Goal: Task Accomplishment & Management: Manage account settings

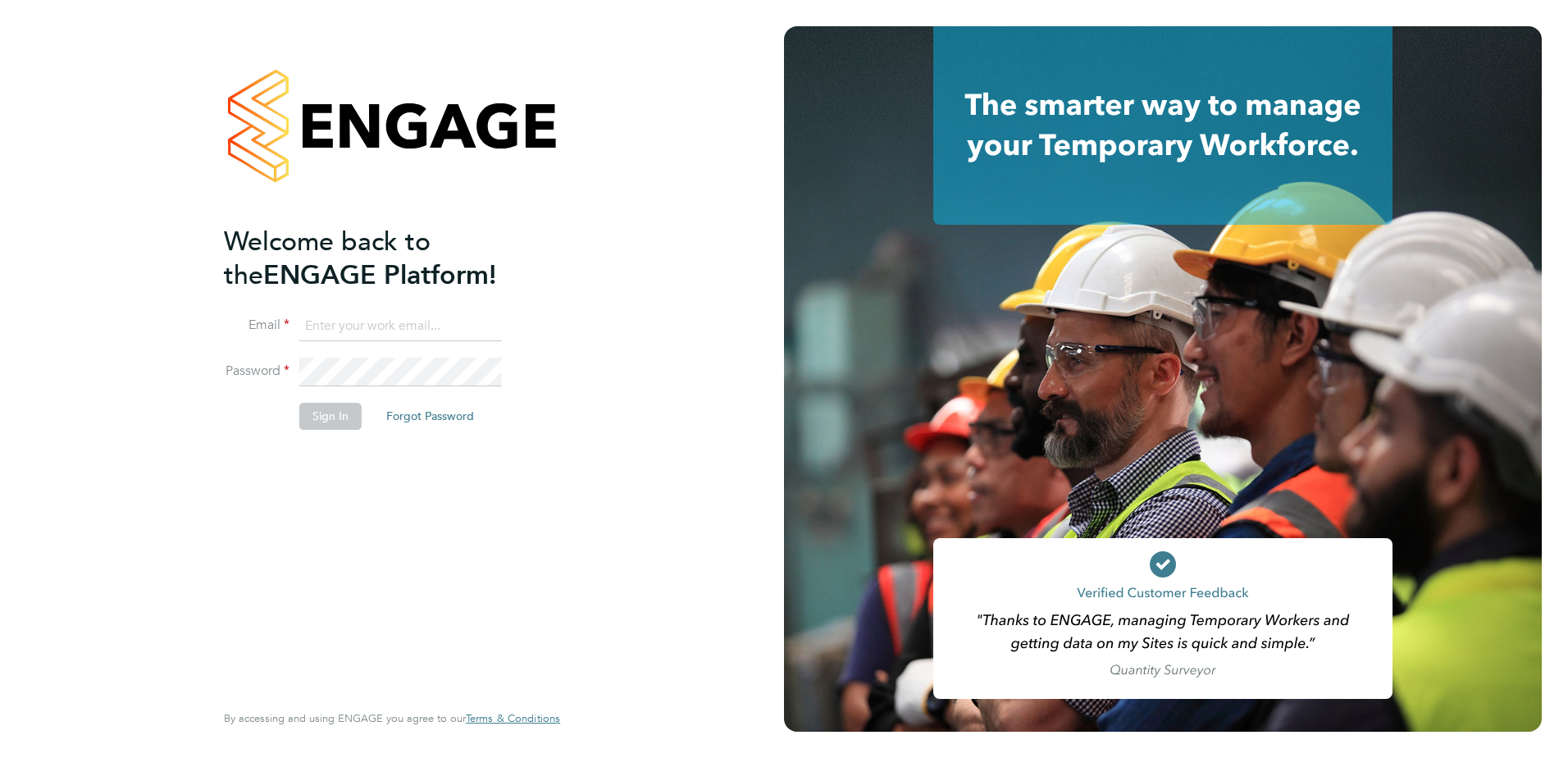
type input "[PERSON_NAME][EMAIL_ADDRESS][PERSON_NAME][DOMAIN_NAME]"
click at [316, 427] on button "Sign In" at bounding box center [331, 416] width 62 height 27
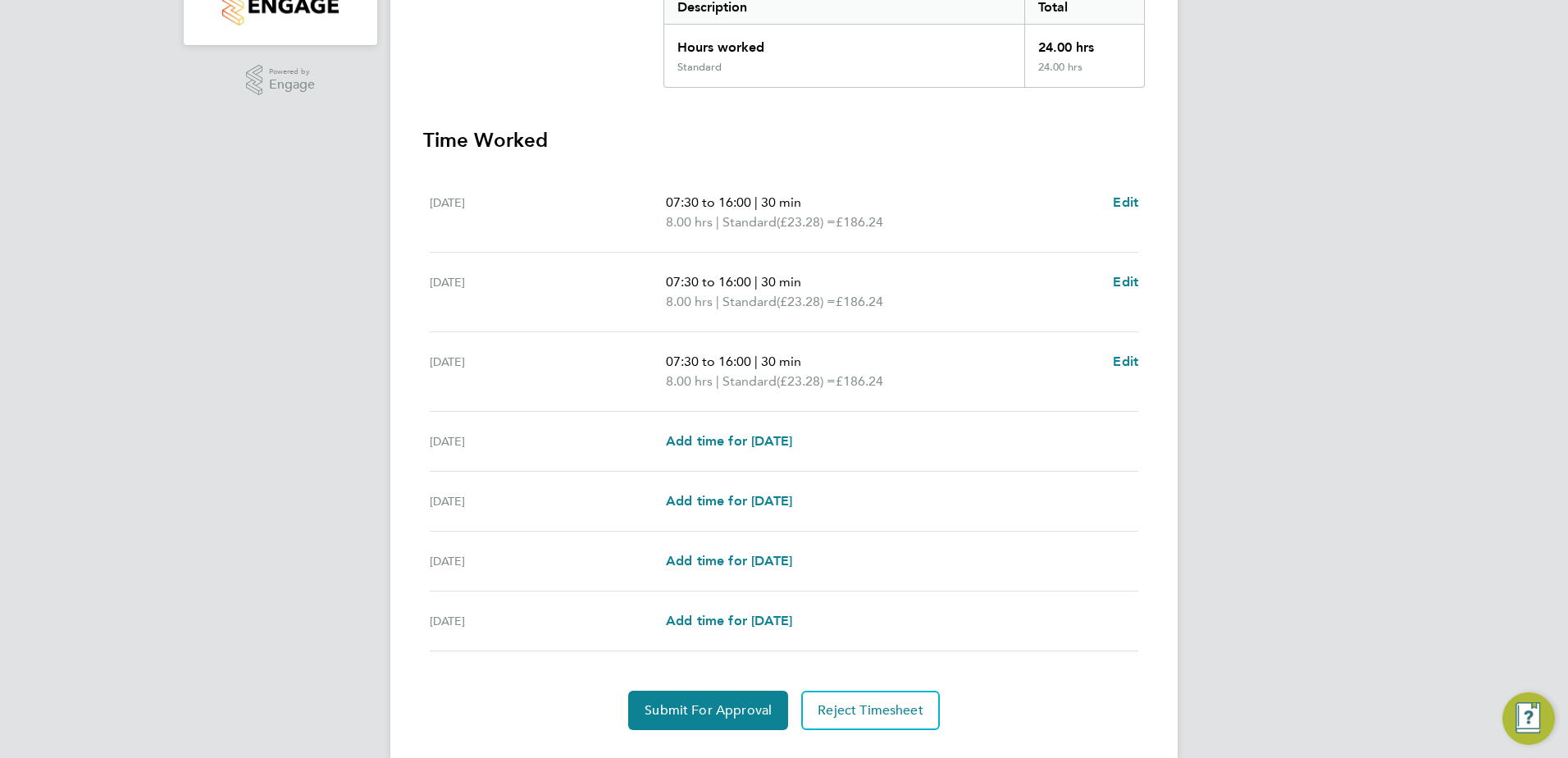
scroll to position [401, 0]
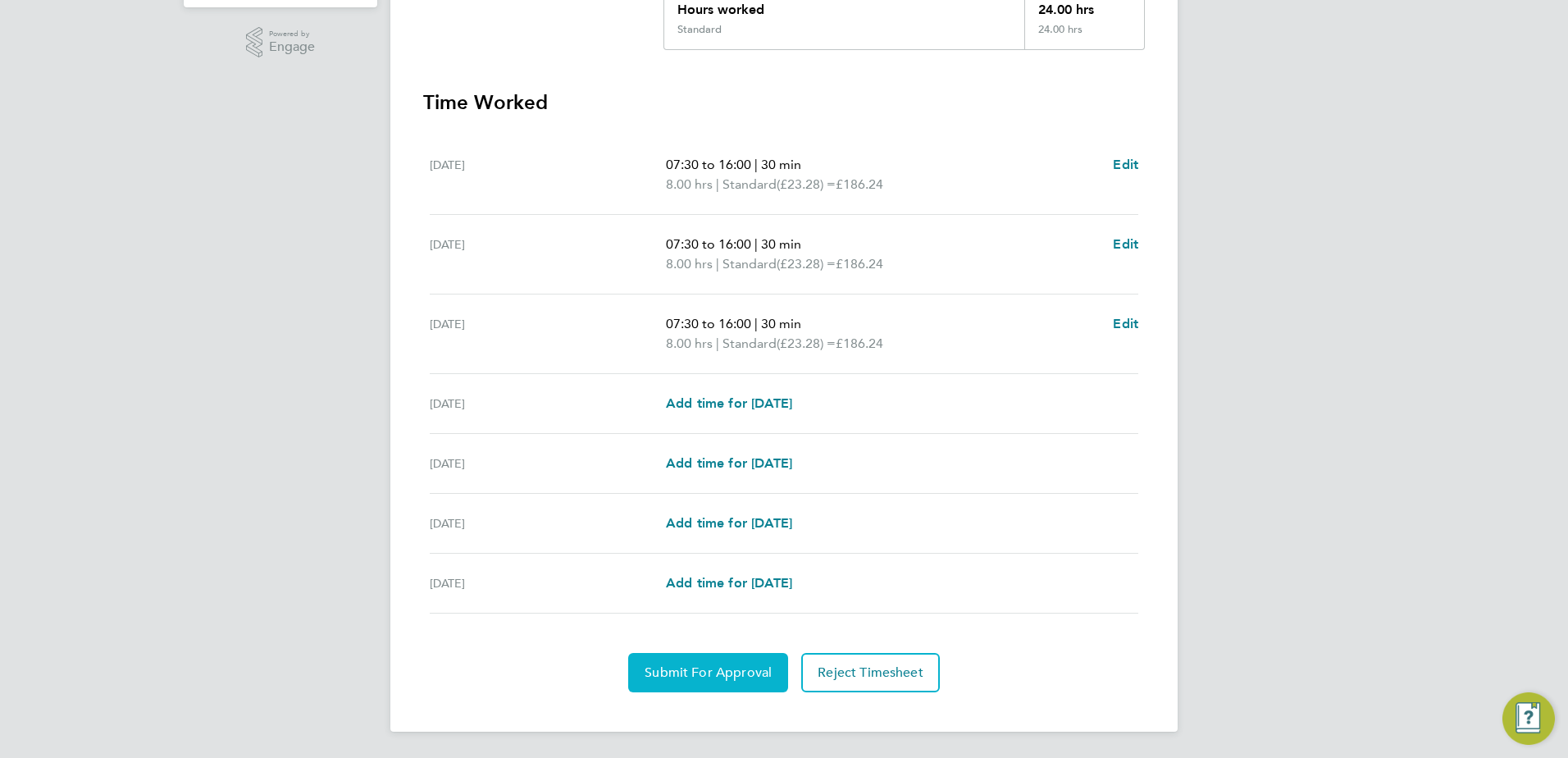
click at [774, 665] on button "Submit For Approval" at bounding box center [707, 672] width 160 height 39
click at [736, 677] on span "Approve Timesheet" at bounding box center [708, 673] width 121 height 16
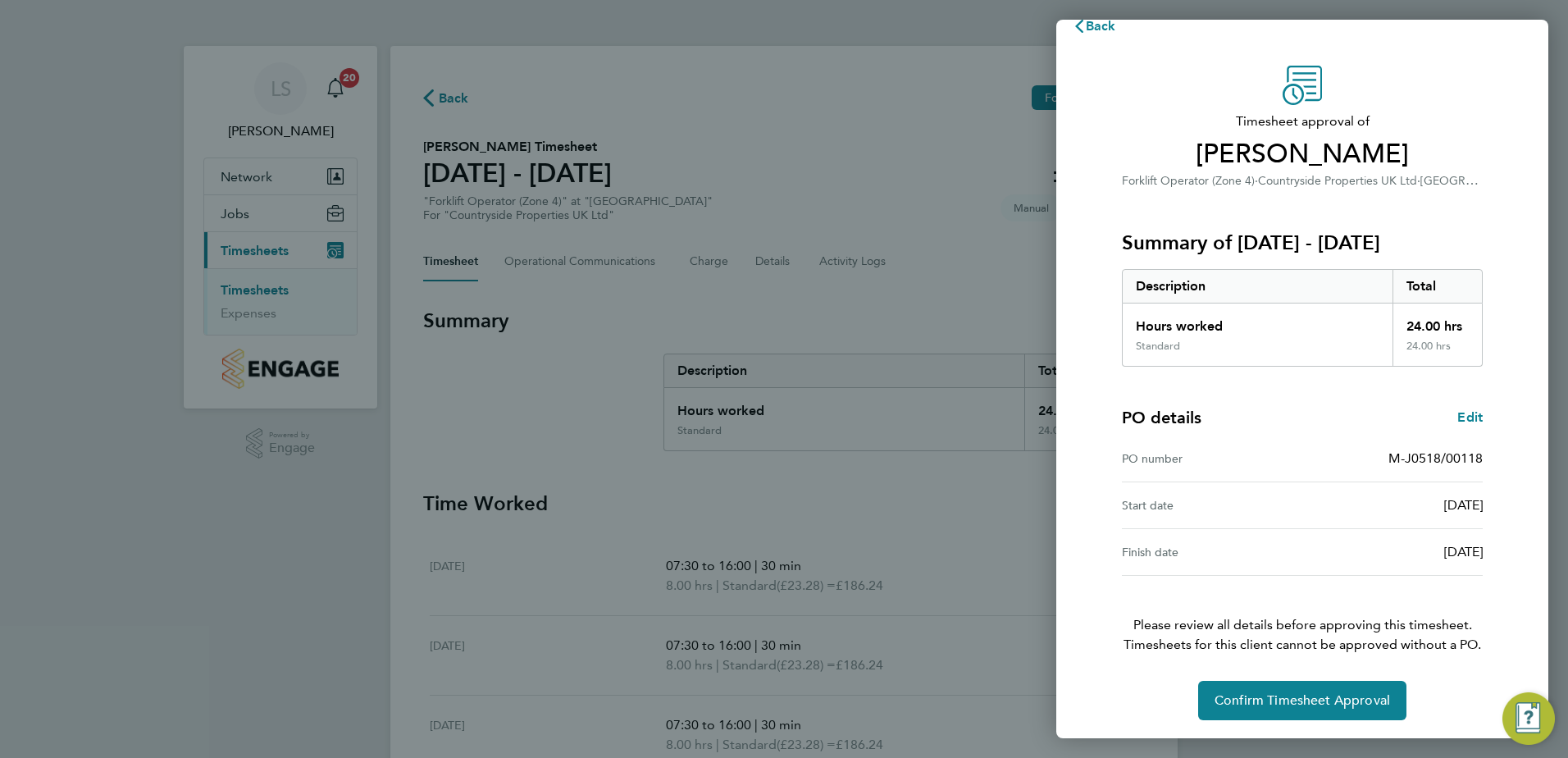
scroll to position [28, 0]
click at [1316, 693] on span "Confirm Timesheet Approval" at bounding box center [1302, 699] width 175 height 16
click at [1291, 702] on span "Confirm Timesheet Approval" at bounding box center [1302, 699] width 175 height 16
